Goal: Information Seeking & Learning: Learn about a topic

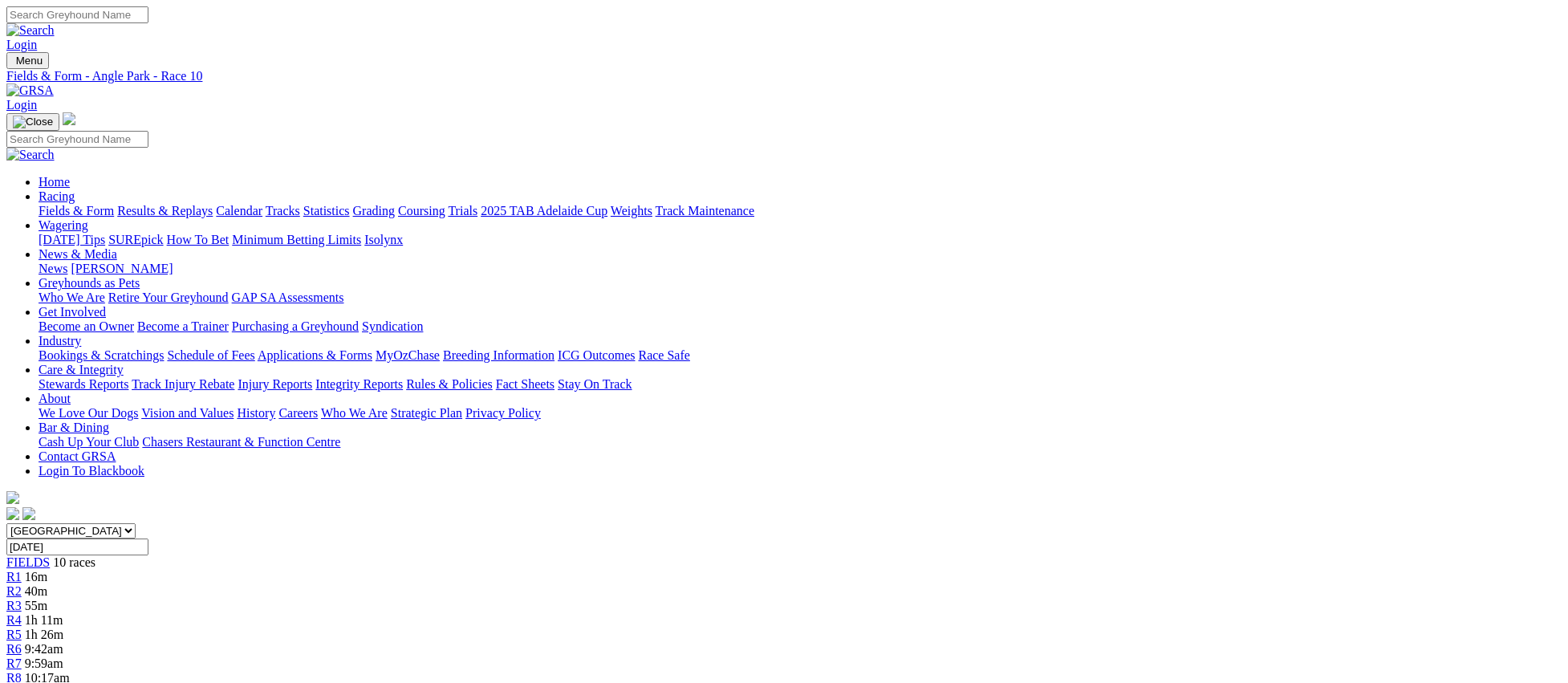
click at [114, 204] on link "Fields & Form" at bounding box center [75, 210] width 75 height 14
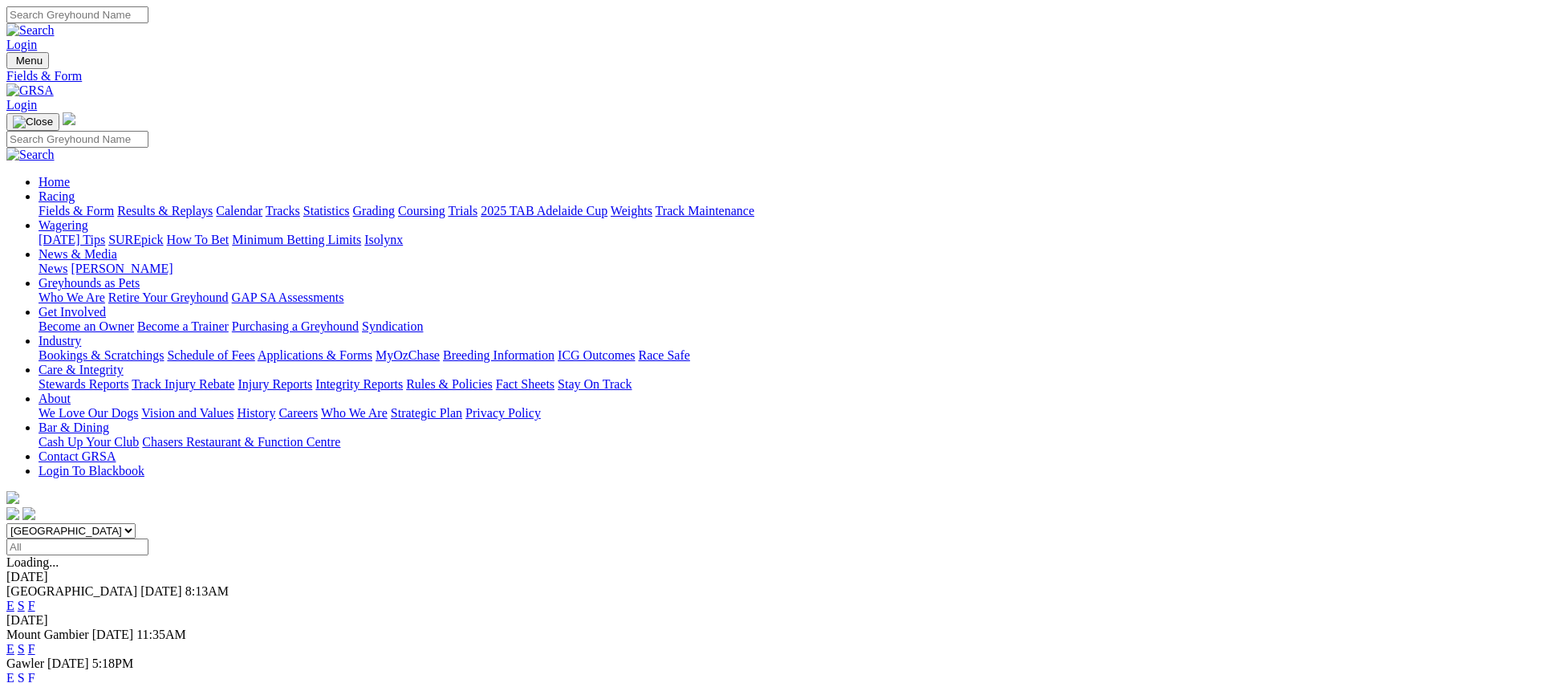
click at [15, 671] on link "E" at bounding box center [10, 677] width 8 height 14
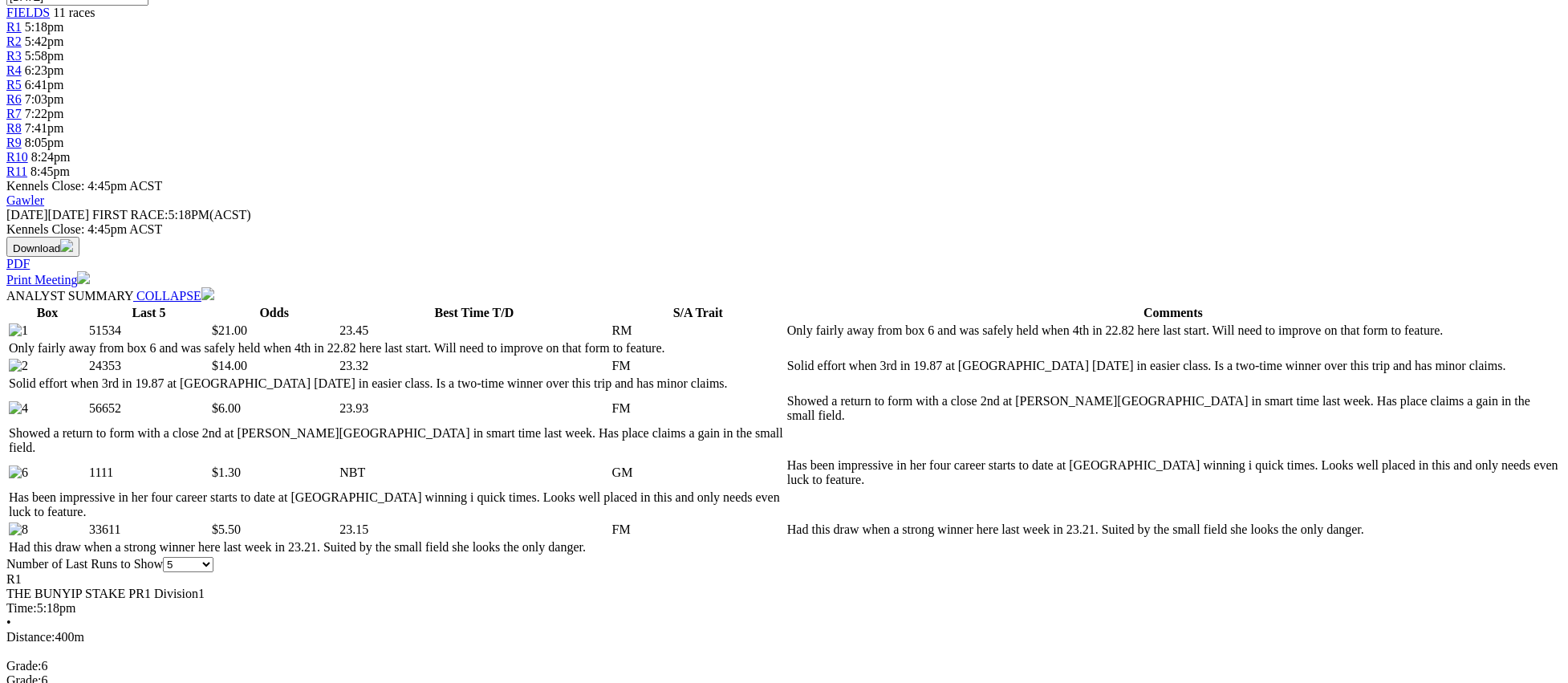
scroll to position [551, 0]
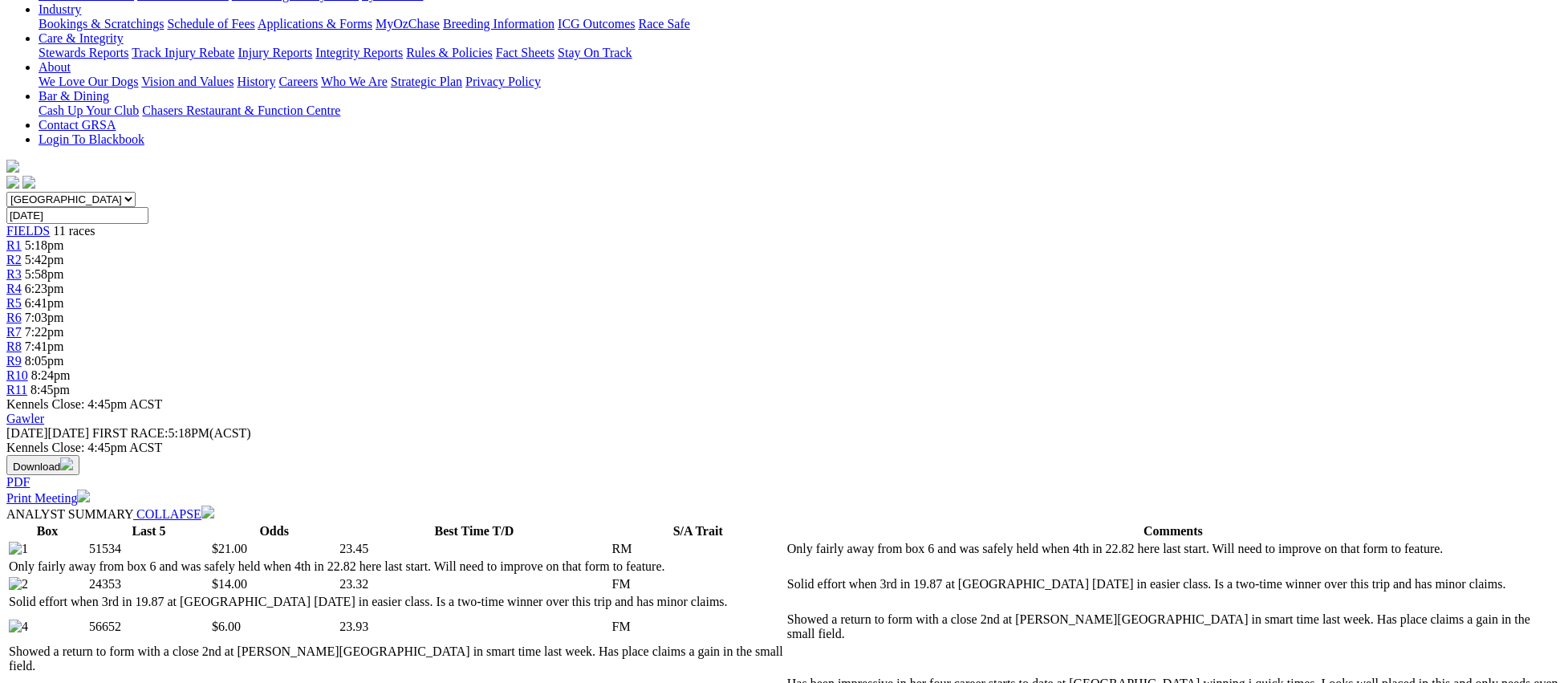
scroll to position [0, 0]
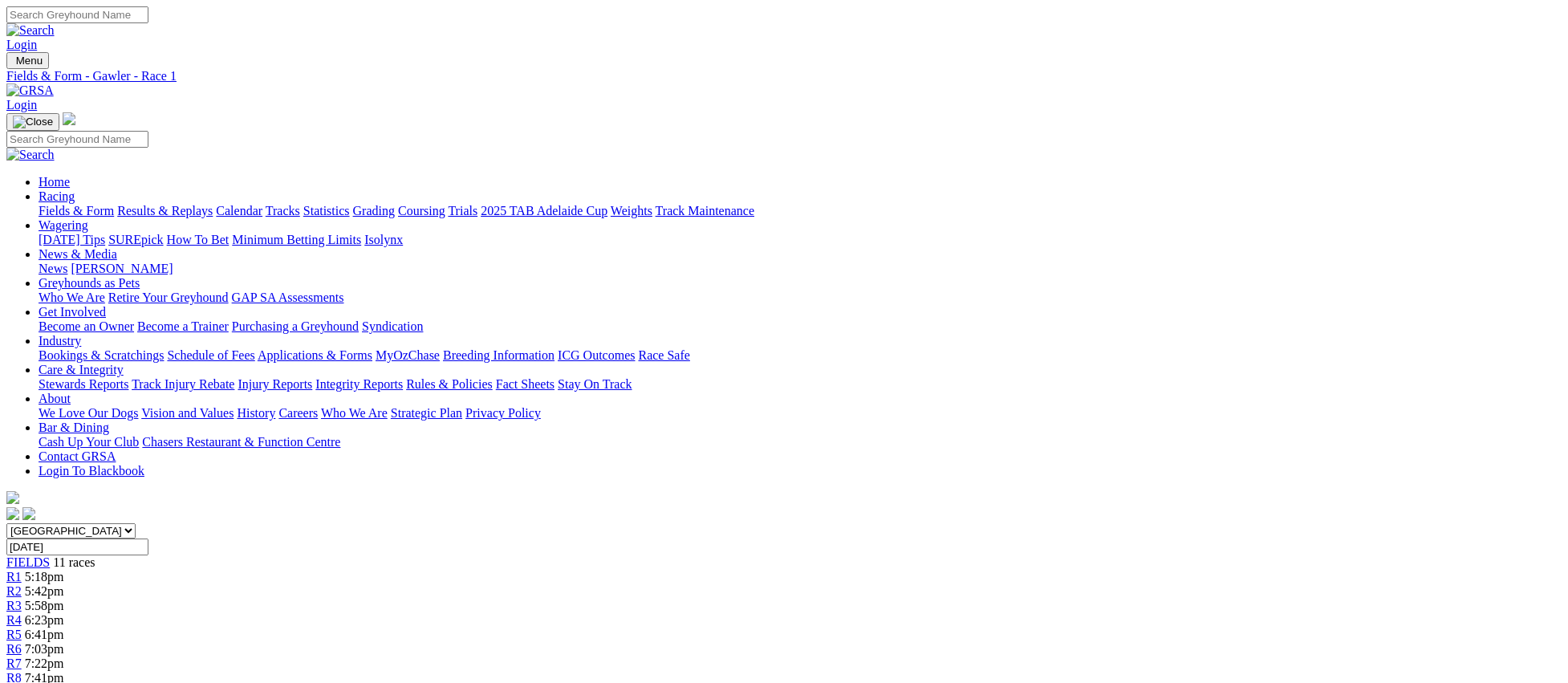
click at [21, 584] on span "R2" at bounding box center [14, 591] width 15 height 14
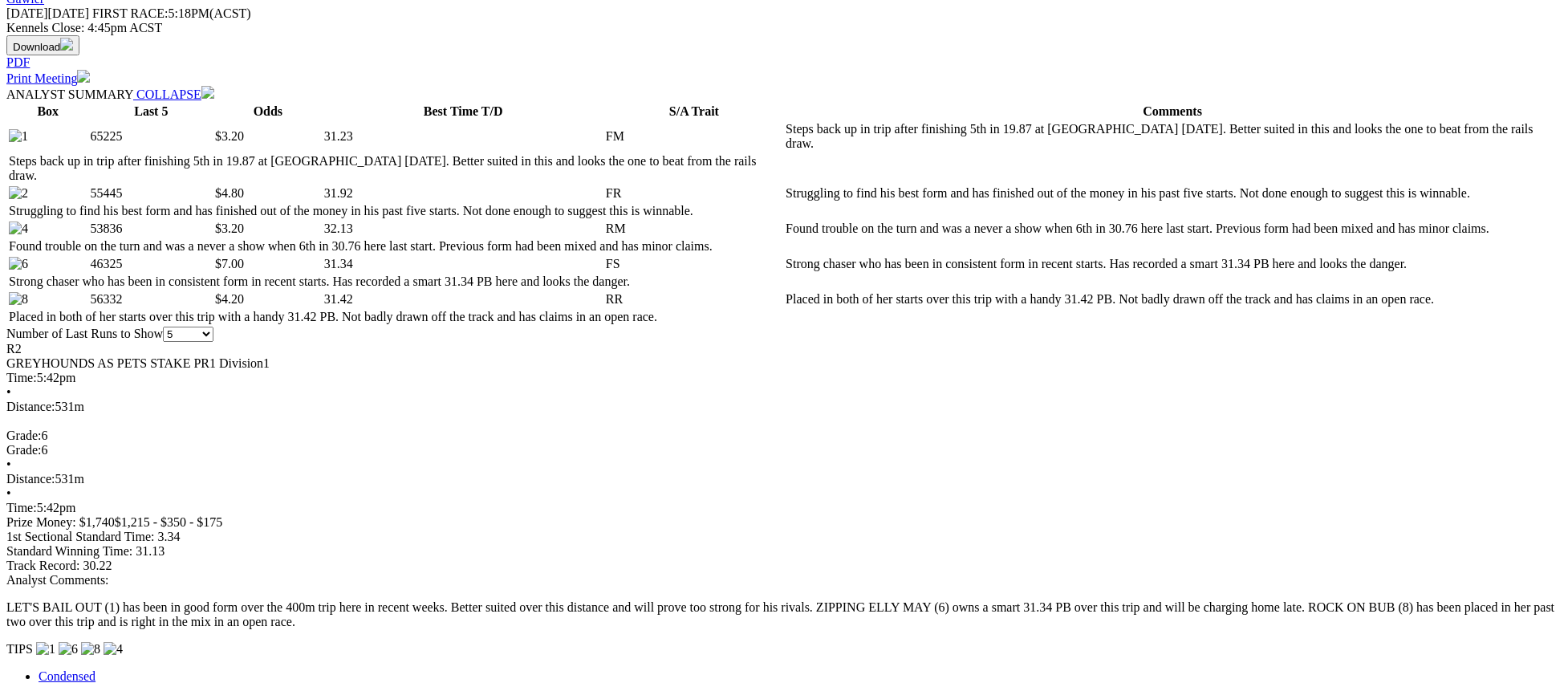
scroll to position [752, 0]
